Goal: Information Seeking & Learning: Learn about a topic

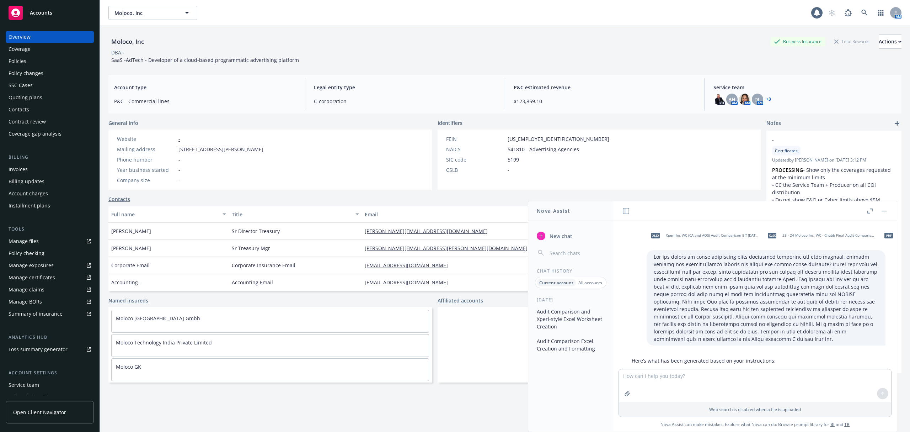
drag, startPoint x: 0, startPoint y: 0, endPoint x: 60, endPoint y: 74, distance: 95.8
click at [60, 74] on div "Policy changes" at bounding box center [50, 73] width 82 height 11
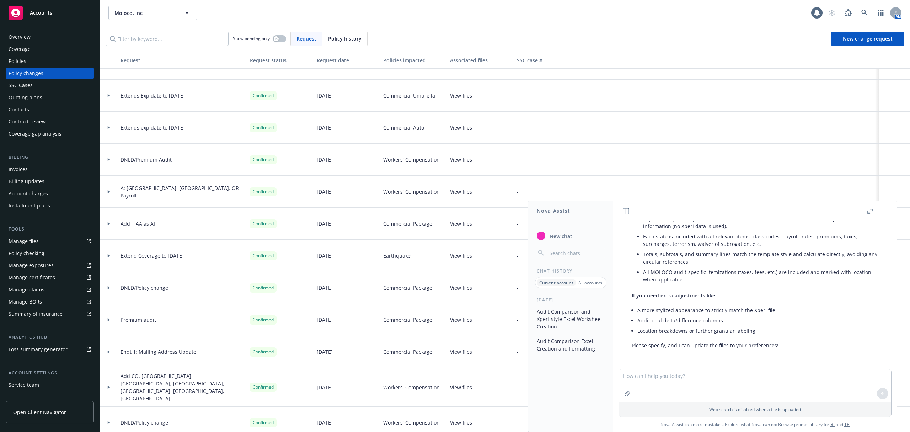
scroll to position [129, 0]
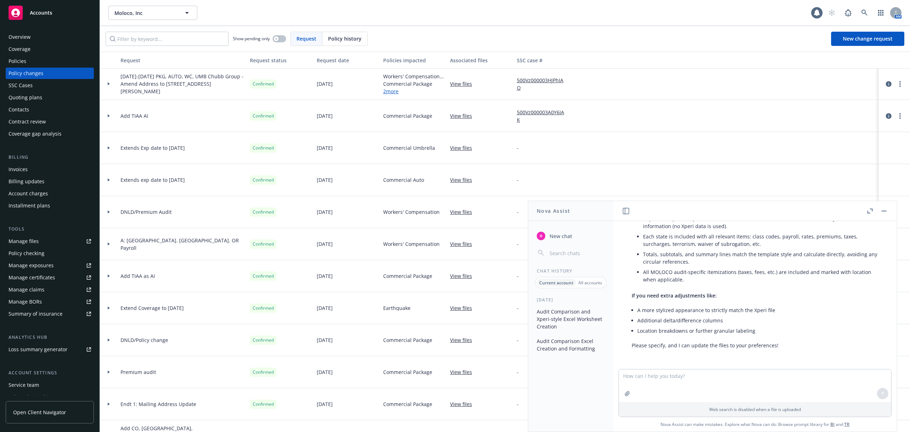
click at [111, 243] on div at bounding box center [109, 243] width 12 height 2
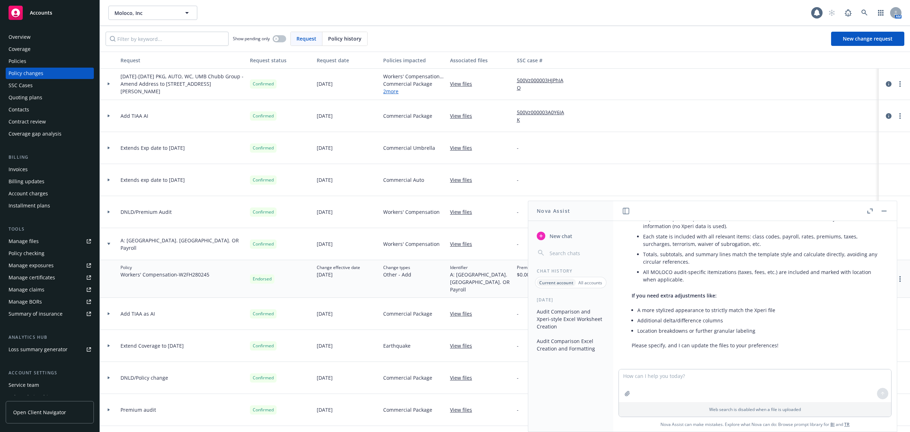
click at [885, 211] on rect "button" at bounding box center [884, 210] width 5 height 1
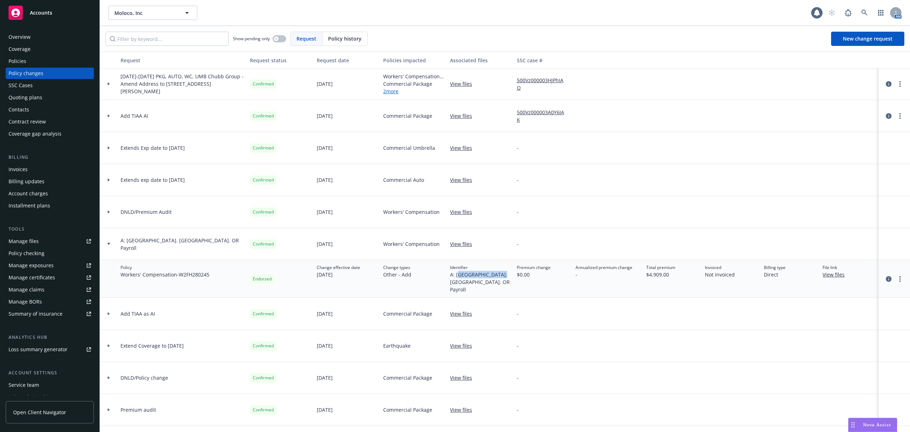
drag, startPoint x: 456, startPoint y: 274, endPoint x: 501, endPoint y: 275, distance: 44.8
click at [501, 275] on div "Identifier A: FL. GA. OR Payroll" at bounding box center [480, 279] width 67 height 38
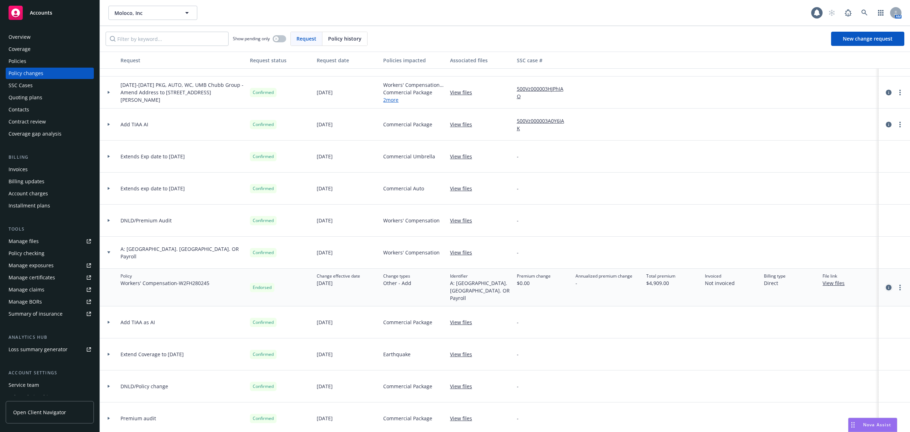
click at [886, 284] on icon "circleInformation" at bounding box center [889, 287] width 6 height 6
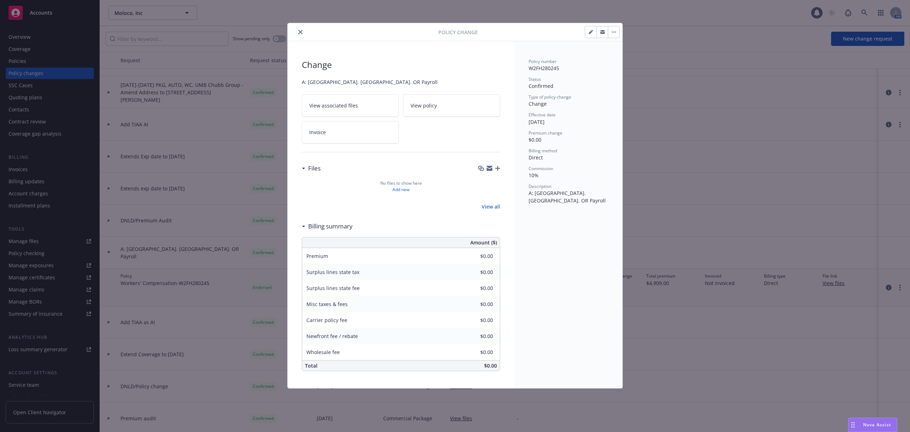
click at [299, 29] on button "close" at bounding box center [300, 32] width 9 height 9
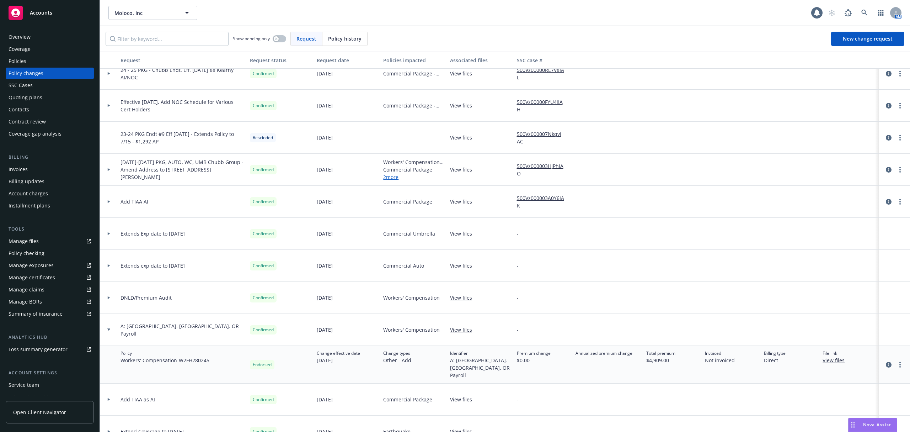
scroll to position [33, 0]
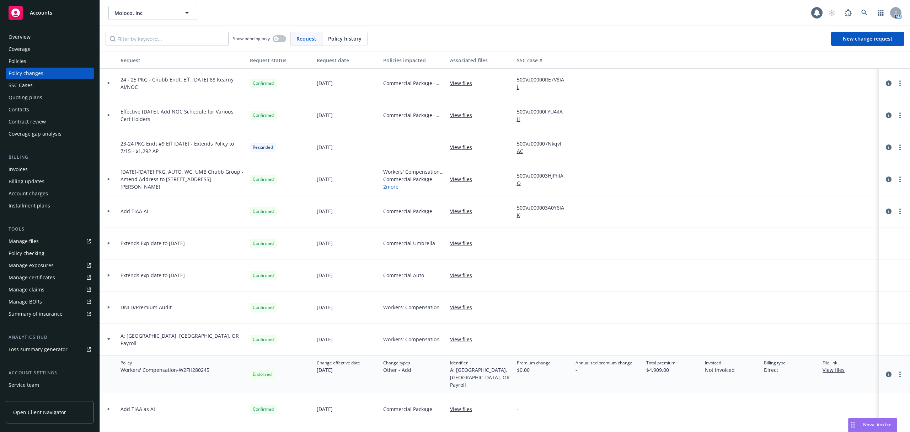
click at [108, 307] on icon at bounding box center [109, 307] width 2 height 3
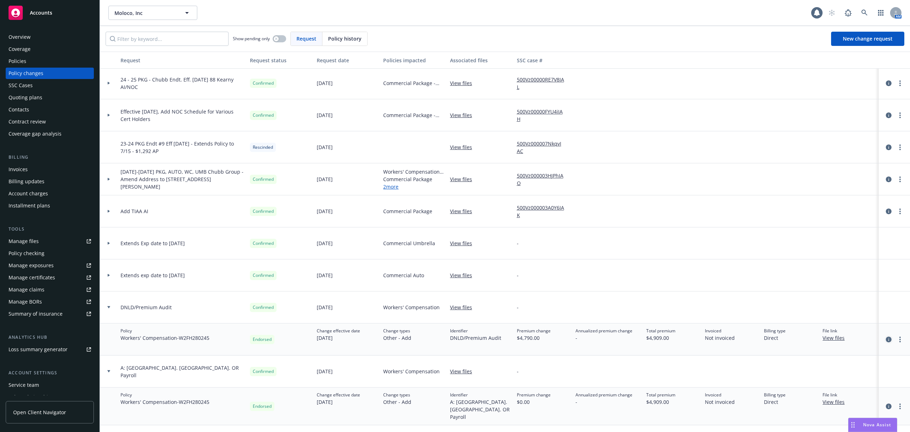
click at [886, 338] on icon "circleInformation" at bounding box center [889, 339] width 6 height 6
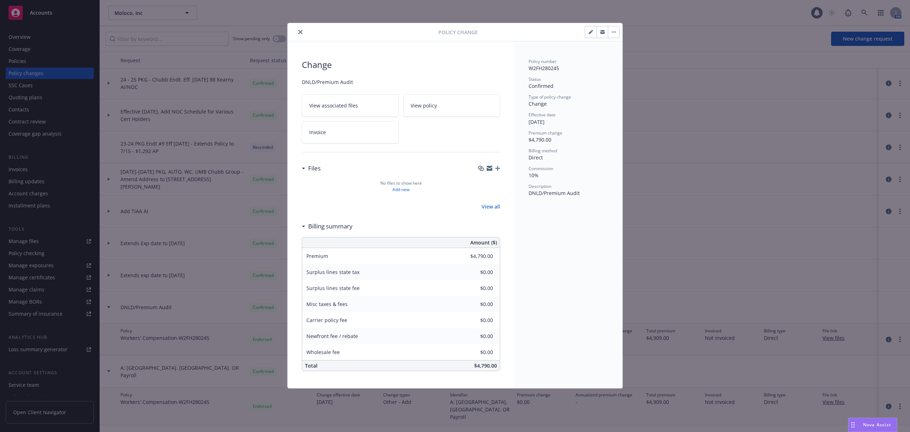
click at [300, 35] on button "close" at bounding box center [300, 32] width 9 height 9
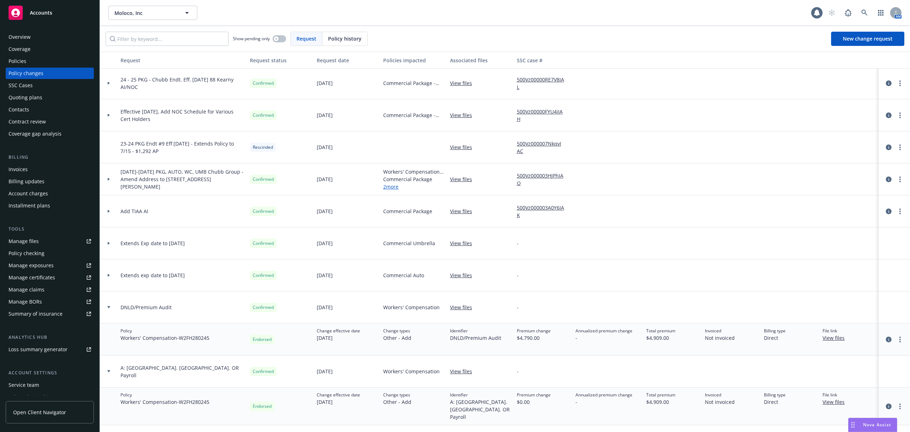
click at [40, 60] on div "Policies" at bounding box center [50, 60] width 82 height 11
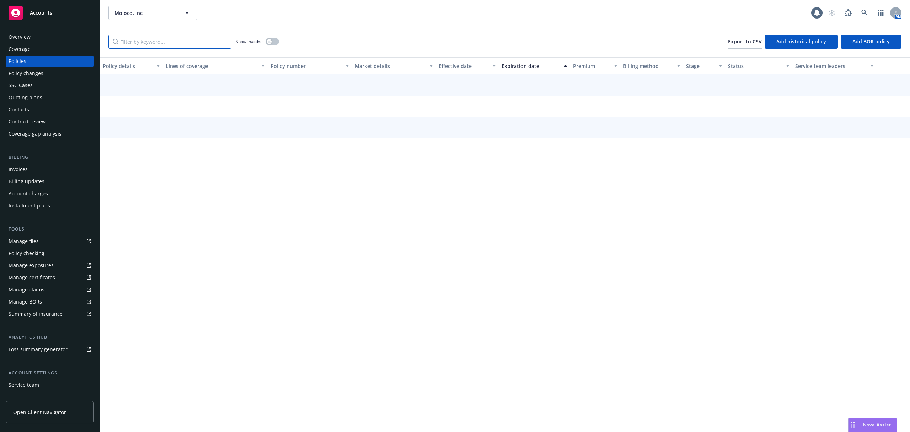
click at [188, 44] on input "Filter by keyword..." at bounding box center [169, 41] width 123 height 14
click at [268, 43] on div "button" at bounding box center [269, 41] width 5 height 5
click at [179, 46] on input "Filter by keyword..." at bounding box center [169, 41] width 123 height 14
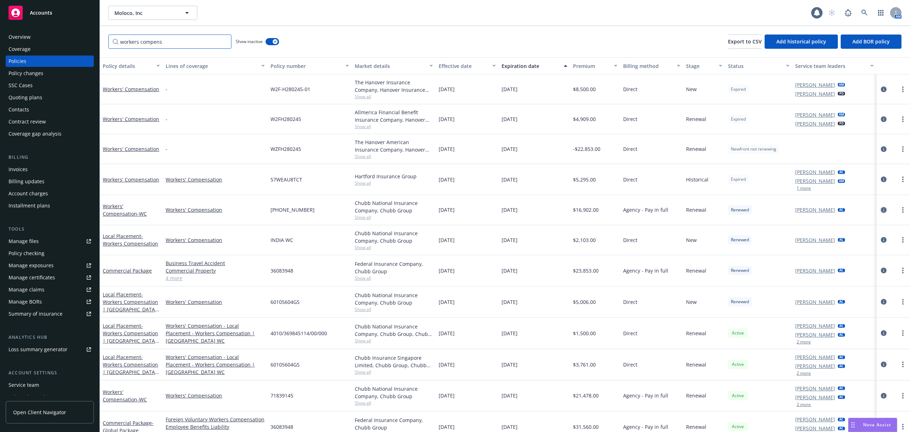
type input "workers compens"
click at [881, 210] on icon "circleInformation" at bounding box center [884, 210] width 6 height 6
click at [881, 211] on icon "circleInformation" at bounding box center [884, 210] width 6 height 6
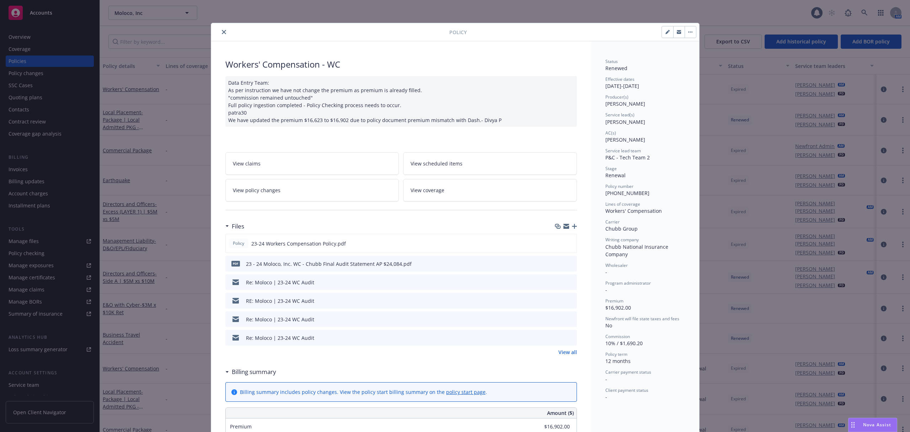
click at [885, 417] on button "Nova Assist" at bounding box center [872, 424] width 49 height 14
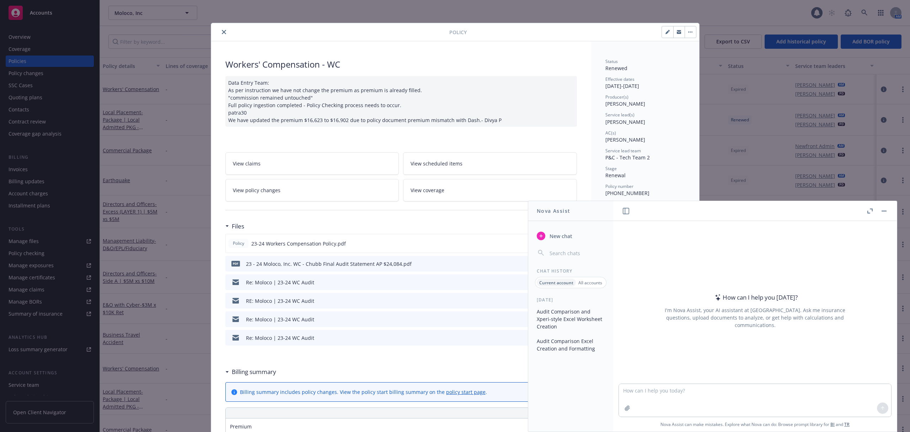
click at [565, 309] on button "Audit Comparison and Xperi-style Excel Worksheet Creation" at bounding box center [571, 318] width 74 height 27
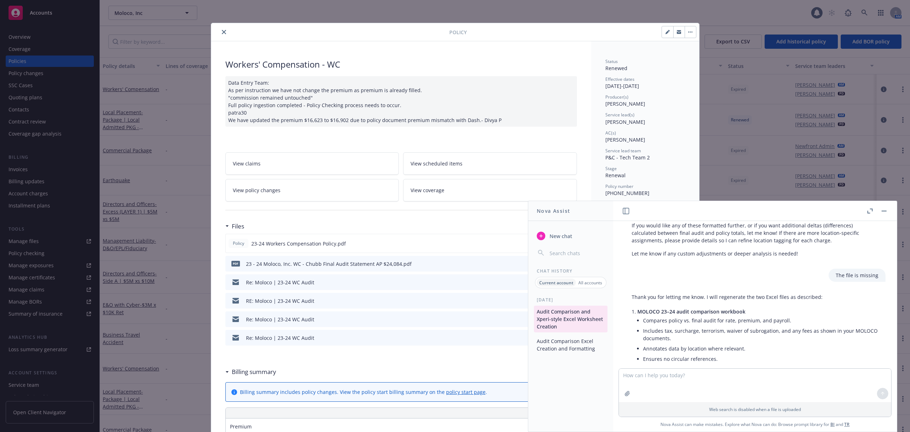
scroll to position [368, 0]
drag, startPoint x: 824, startPoint y: 289, endPoint x: 869, endPoint y: 286, distance: 44.9
click at [869, 281] on div "The file is missing" at bounding box center [857, 274] width 57 height 13
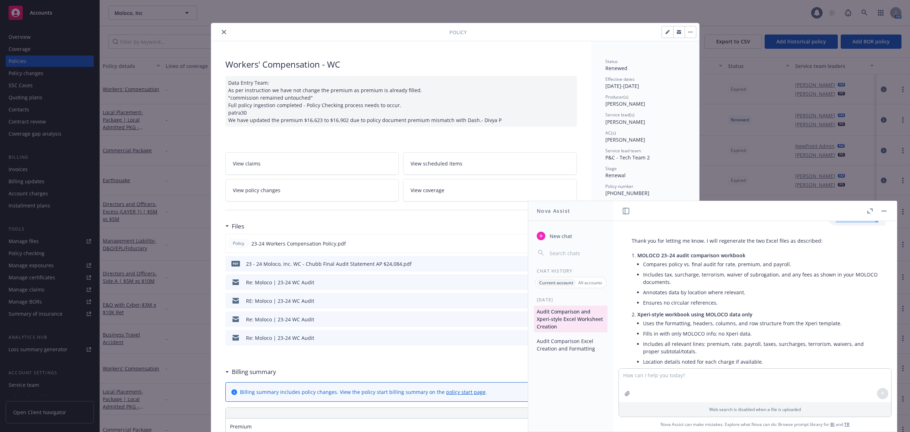
scroll to position [424, 0]
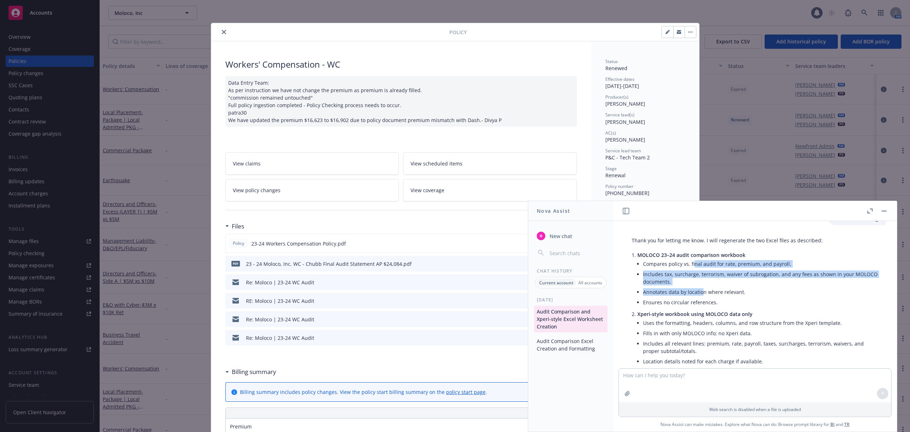
drag, startPoint x: 694, startPoint y: 276, endPoint x: 703, endPoint y: 307, distance: 32.2
click at [703, 307] on ul "Compares policy vs. final audit for rate, premium, and payroll. Includes tax, s…" at bounding box center [760, 282] width 235 height 49
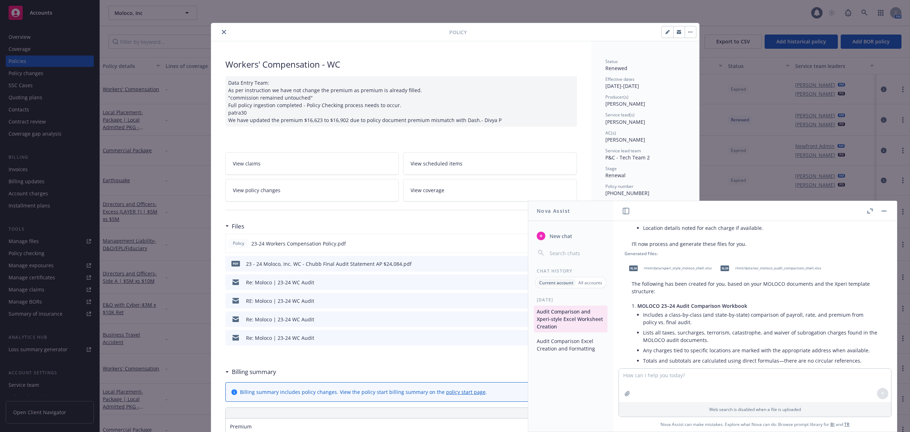
scroll to position [556, 0]
click at [528, 114] on div "Data Entry Team: As per instruction we have not change the premium as premium i…" at bounding box center [401, 101] width 352 height 50
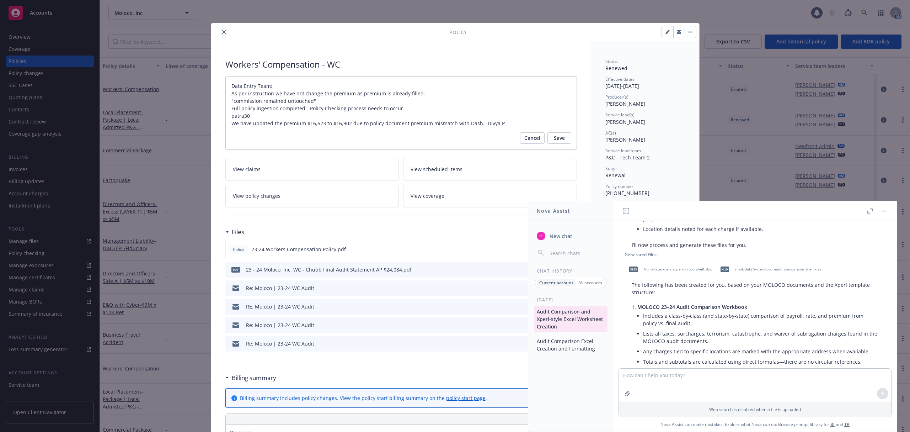
click at [552, 61] on div "Workers' Compensation - WC" at bounding box center [401, 64] width 352 height 12
click at [886, 211] on button "button" at bounding box center [884, 211] width 9 height 9
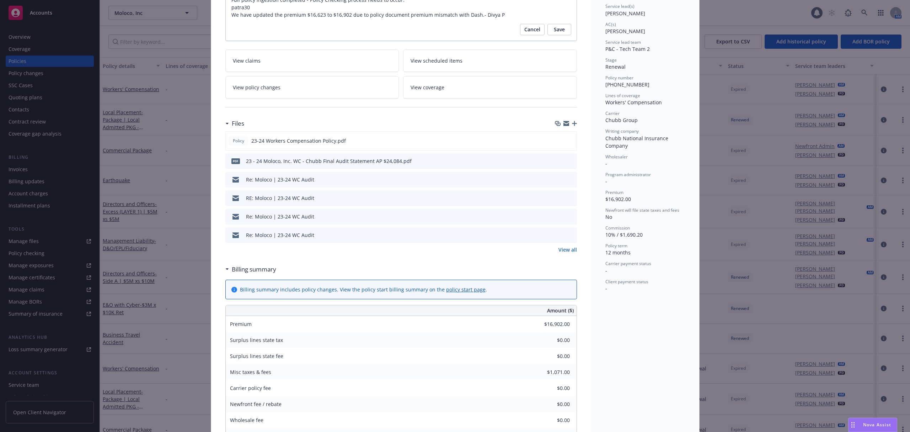
scroll to position [14, 0]
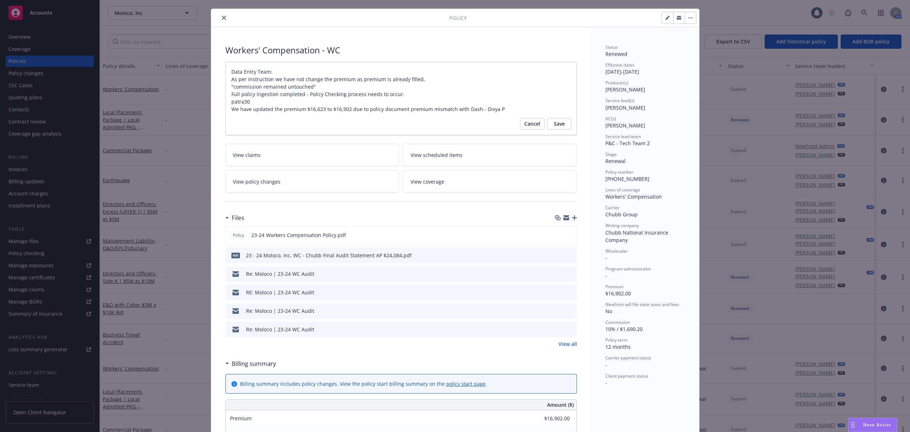
click at [315, 189] on link "View policy changes" at bounding box center [312, 181] width 174 height 22
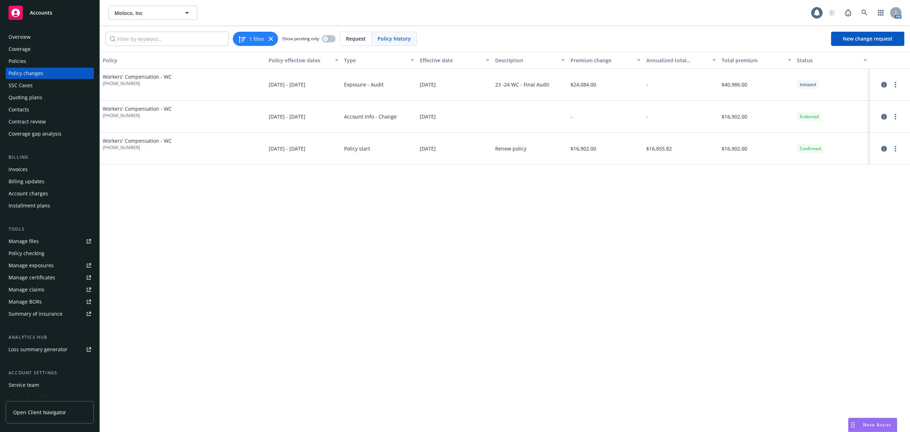
click at [40, 58] on div "Policies" at bounding box center [50, 60] width 82 height 11
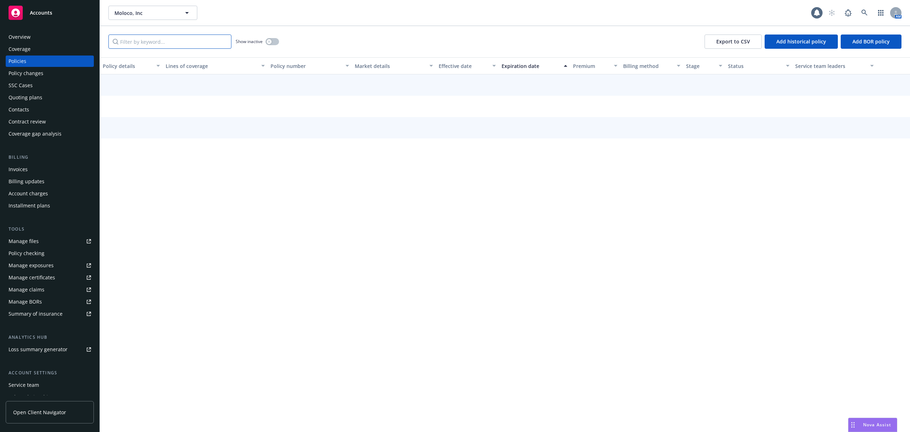
click at [171, 36] on input "Filter by keyword..." at bounding box center [169, 41] width 123 height 14
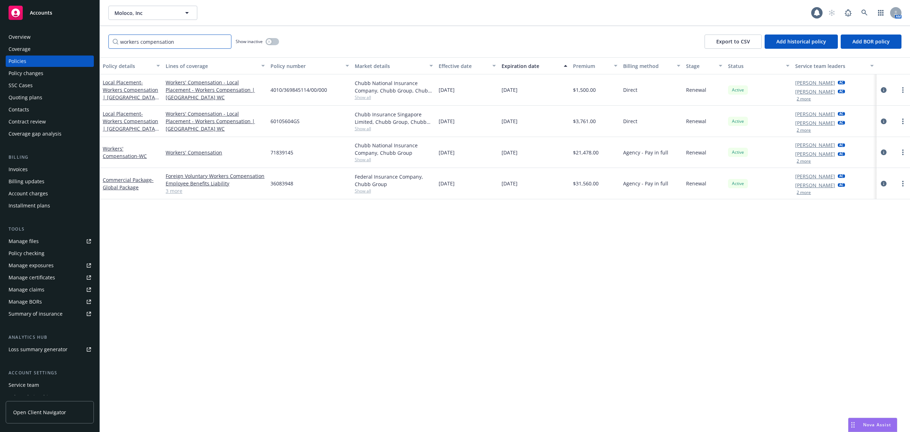
type input "workers compensation"
click at [280, 40] on div "workers compensation Show inactive Export to CSV Add historical policy Add BOR …" at bounding box center [505, 41] width 810 height 31
click at [270, 41] on icon "button" at bounding box center [269, 41] width 2 height 2
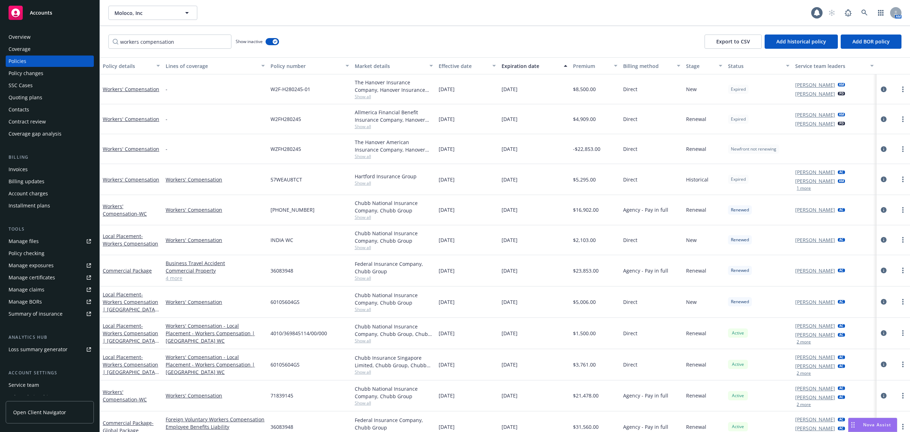
click at [465, 64] on div "Effective date" at bounding box center [463, 65] width 49 height 7
drag, startPoint x: 467, startPoint y: 64, endPoint x: 444, endPoint y: 60, distance: 22.7
click at [444, 60] on button "Effective date" at bounding box center [467, 65] width 63 height 17
click at [52, 76] on div "Policy changes" at bounding box center [50, 73] width 82 height 11
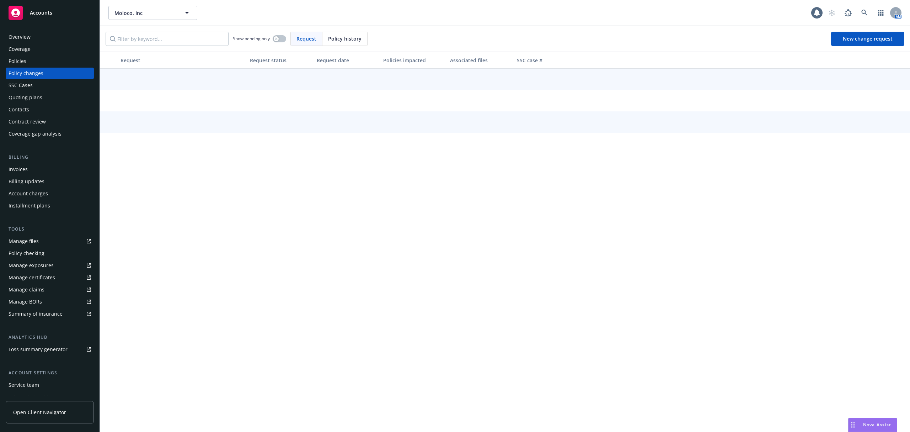
click at [50, 76] on div "Policy changes" at bounding box center [50, 73] width 82 height 11
